Goal: Task Accomplishment & Management: Manage account settings

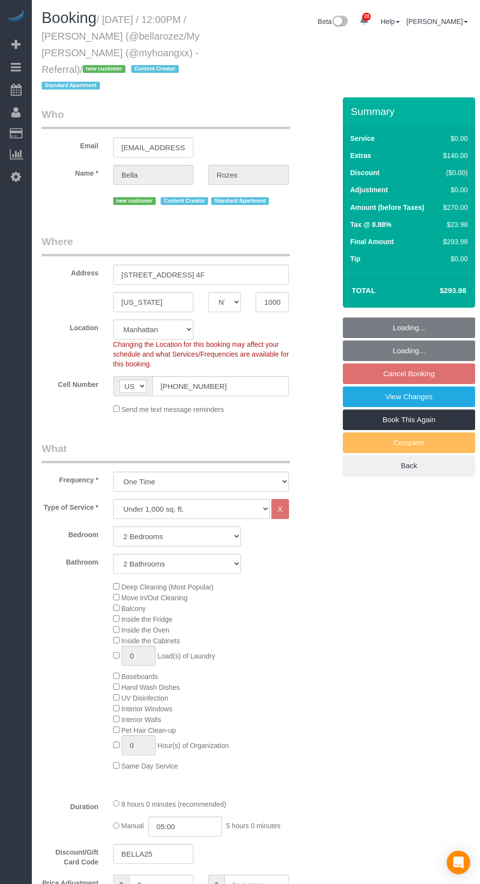
select select "NY"
select select "2"
select select "spot5"
select select "number:89"
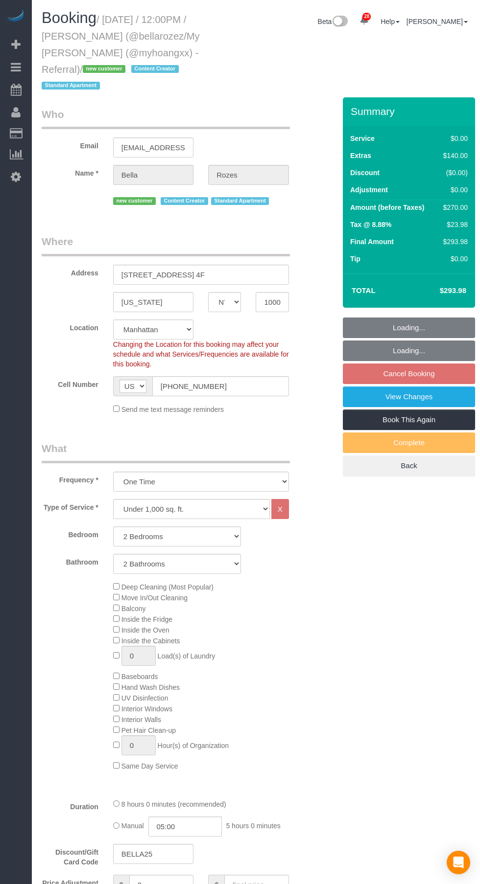
select select "number:90"
select select "number:15"
select select "number:5"
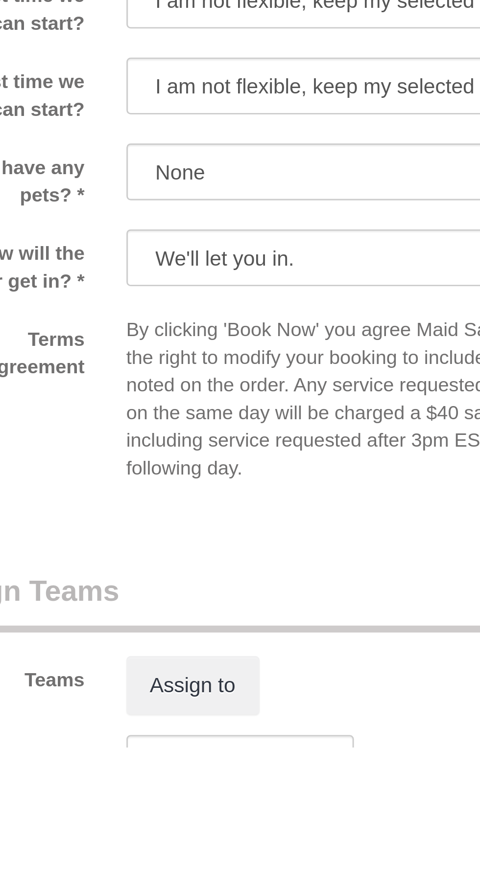
scroll to position [618, 0]
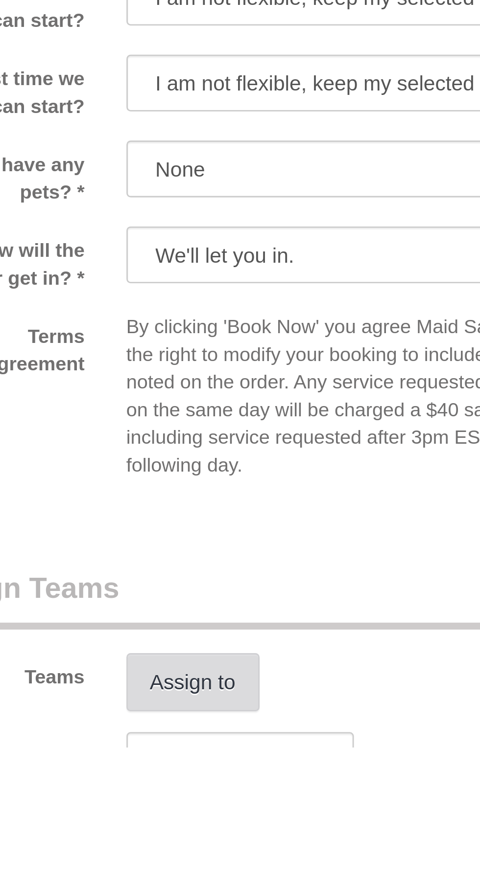
click at [154, 864] on button "Assign to" at bounding box center [136, 861] width 47 height 21
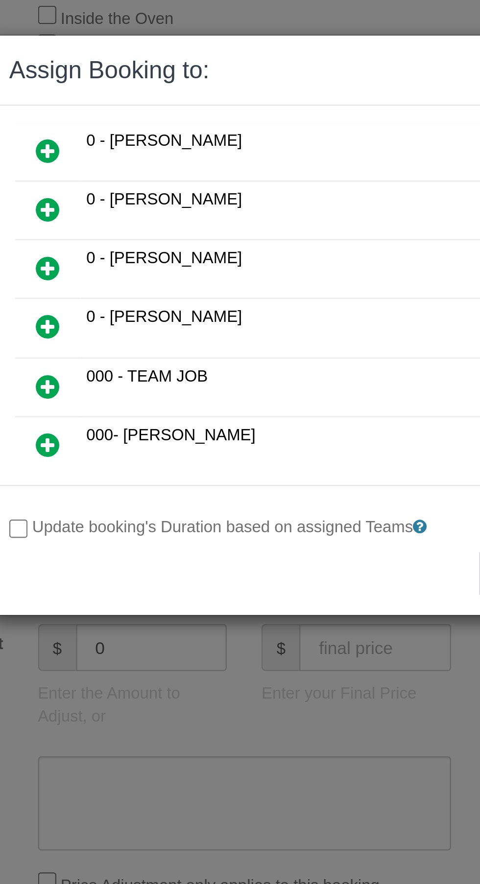
scroll to position [55, 0]
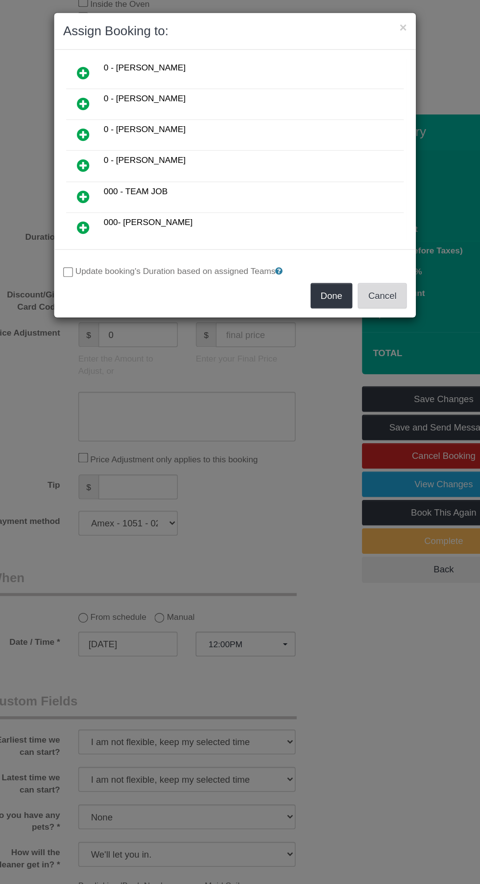
click at [360, 240] on button "Cancel" at bounding box center [359, 244] width 40 height 21
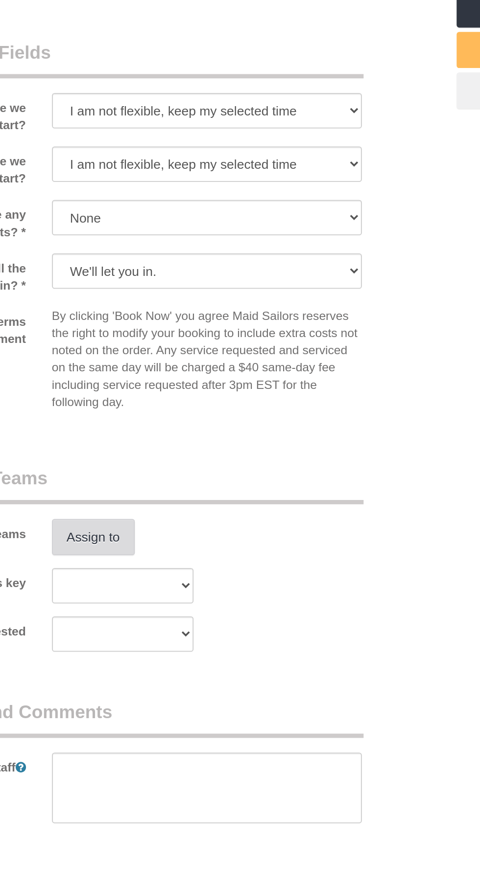
scroll to position [763, 0]
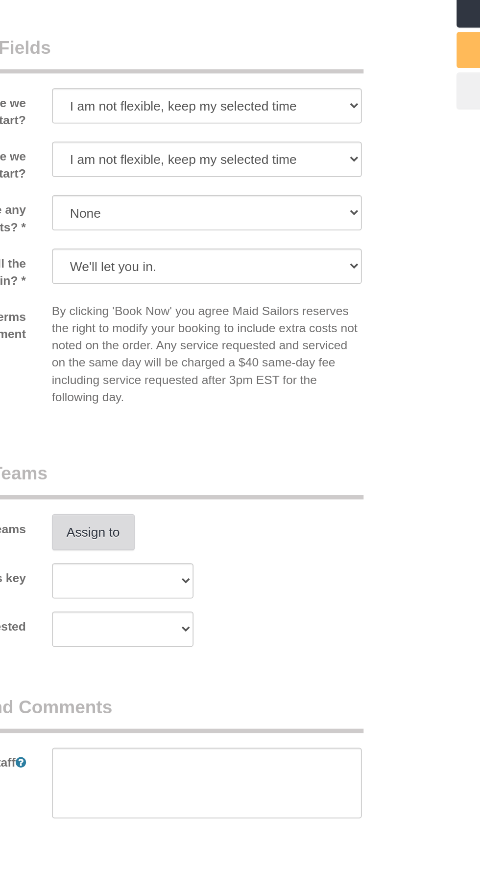
click at [138, 717] on button "Assign to" at bounding box center [136, 716] width 47 height 21
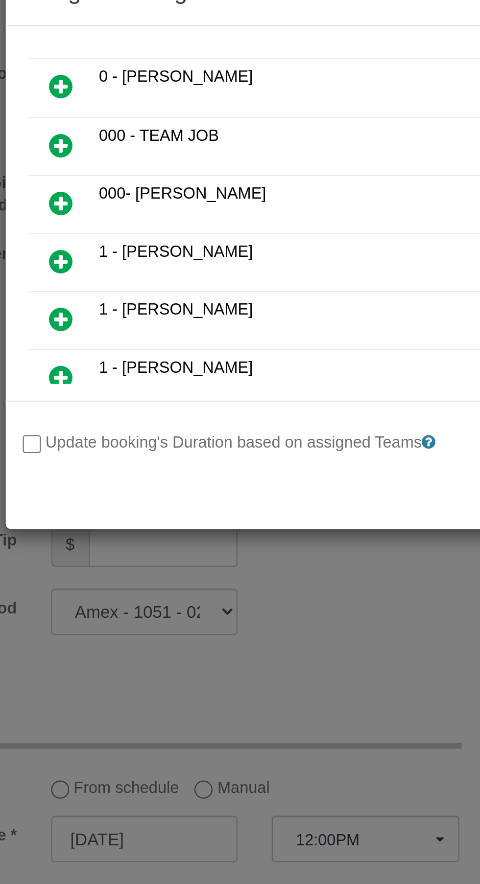
scroll to position [125, 0]
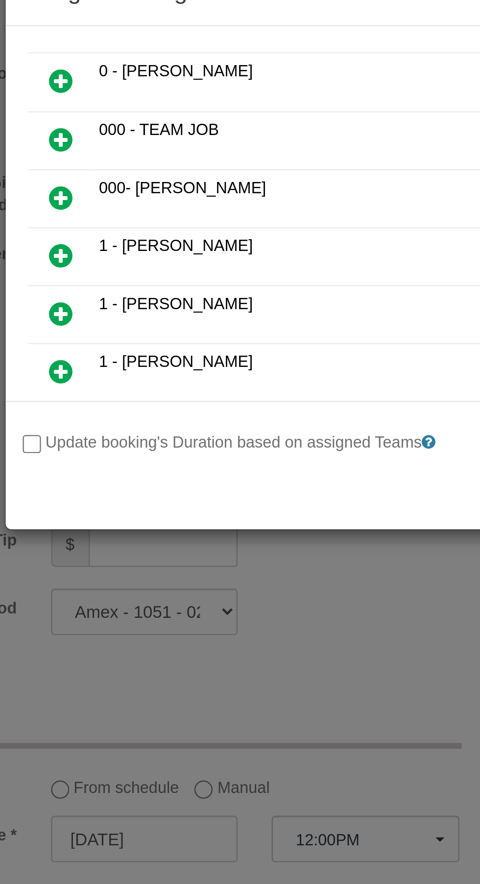
click at [119, 120] on icon at bounding box center [117, 119] width 10 height 12
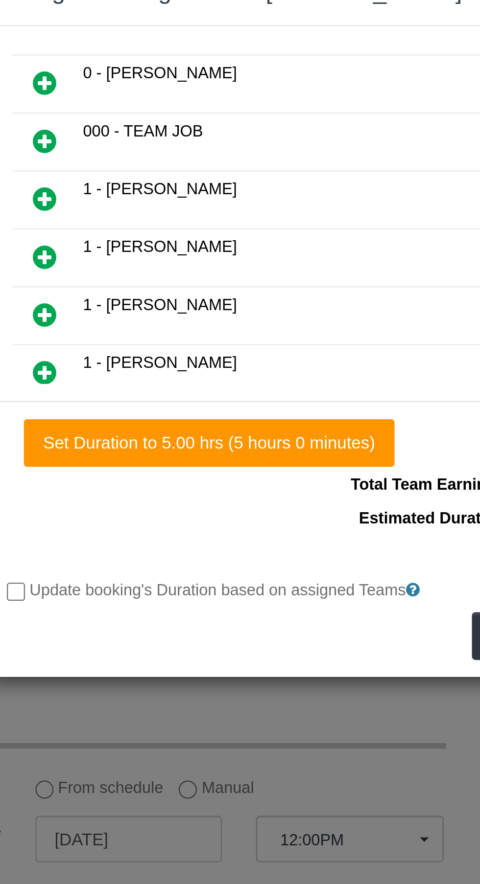
scroll to position [0, 0]
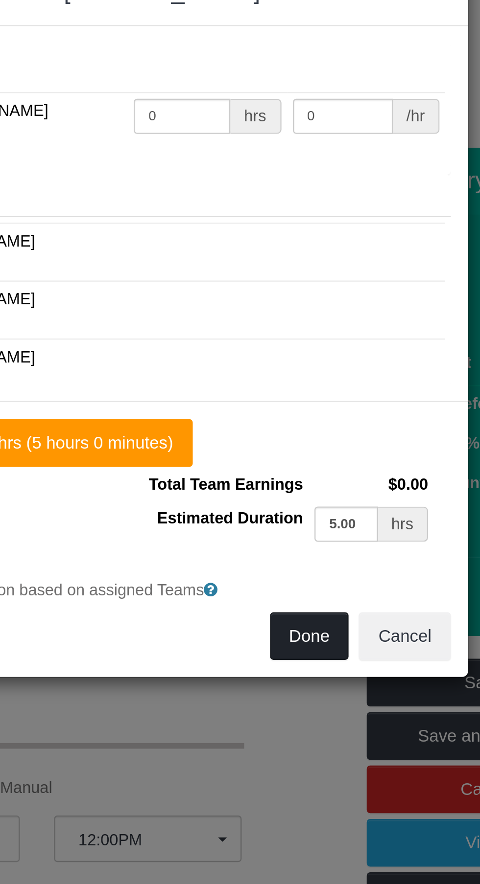
click at [318, 311] on button "Done" at bounding box center [318, 308] width 34 height 21
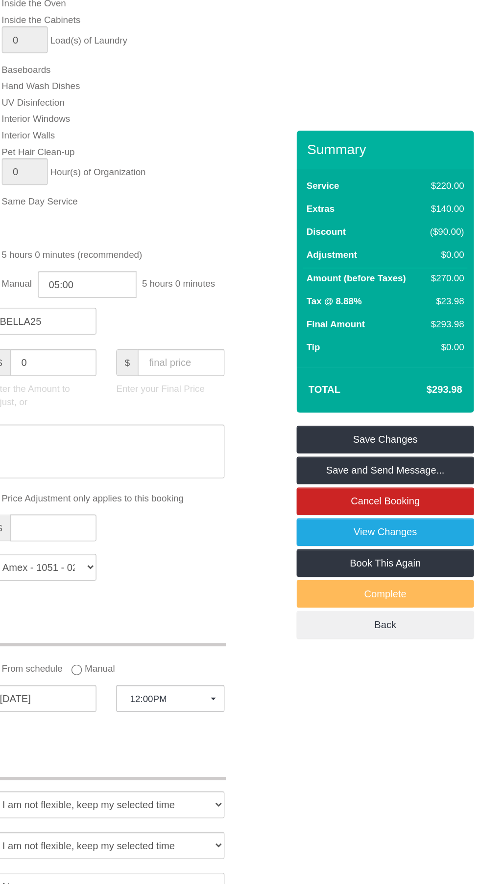
scroll to position [631, 0]
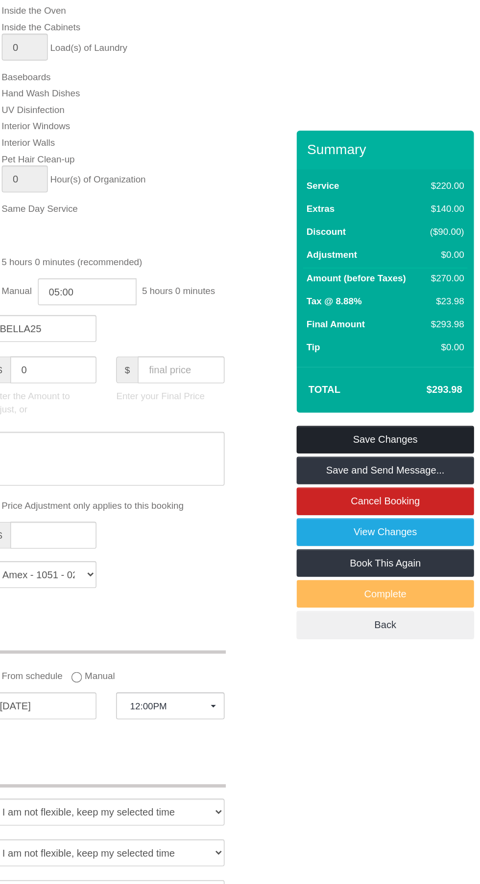
click at [424, 327] on link "Save Changes" at bounding box center [409, 328] width 132 height 21
